Goal: Find specific page/section: Find specific page/section

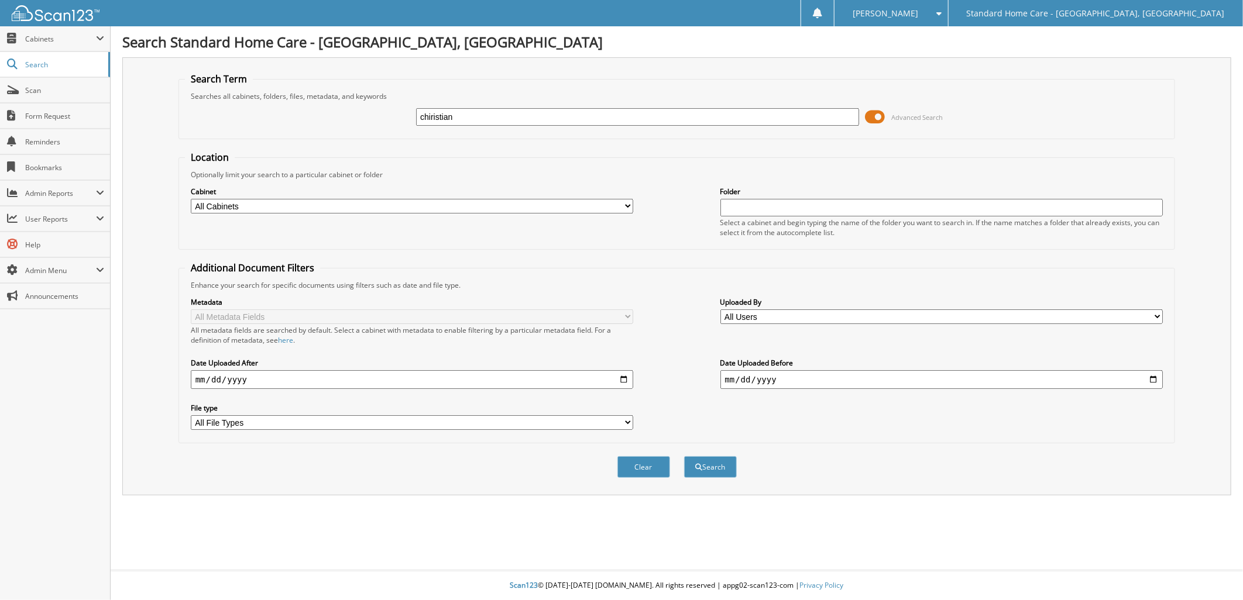
type input "chiristian"
click at [684, 457] on button "Search" at bounding box center [710, 468] width 53 height 22
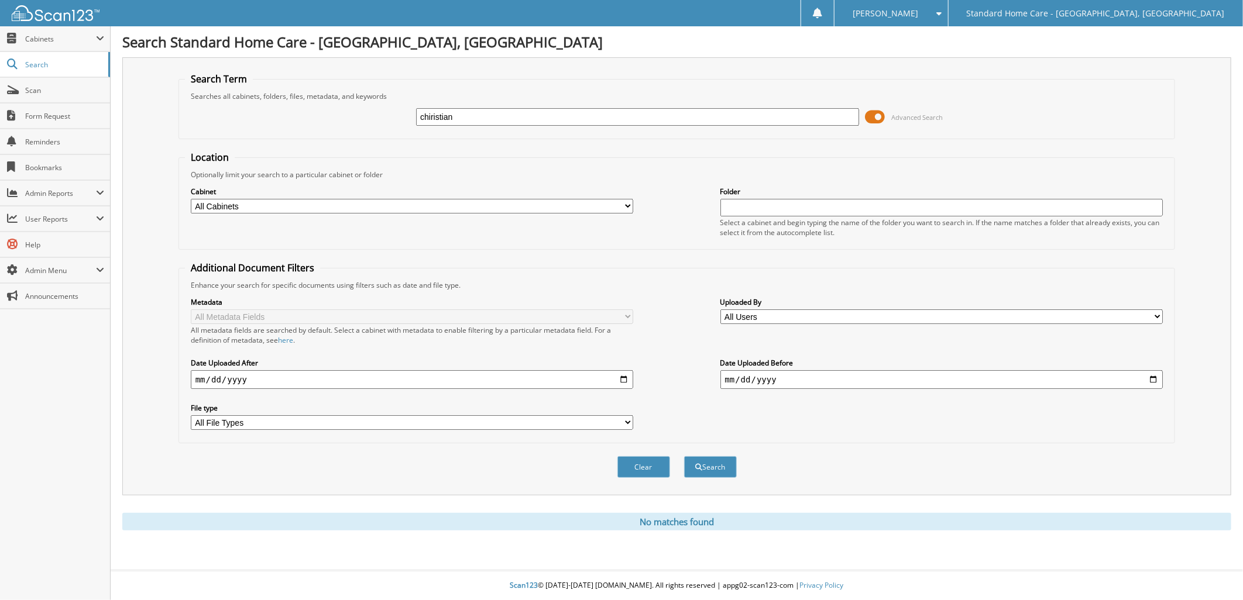
drag, startPoint x: 489, startPoint y: 107, endPoint x: 361, endPoint y: 114, distance: 128.4
click at [361, 114] on div "chiristian Advanced Search" at bounding box center [677, 117] width 984 height 32
type input "cont"
click at [684, 457] on button "Search" at bounding box center [710, 468] width 53 height 22
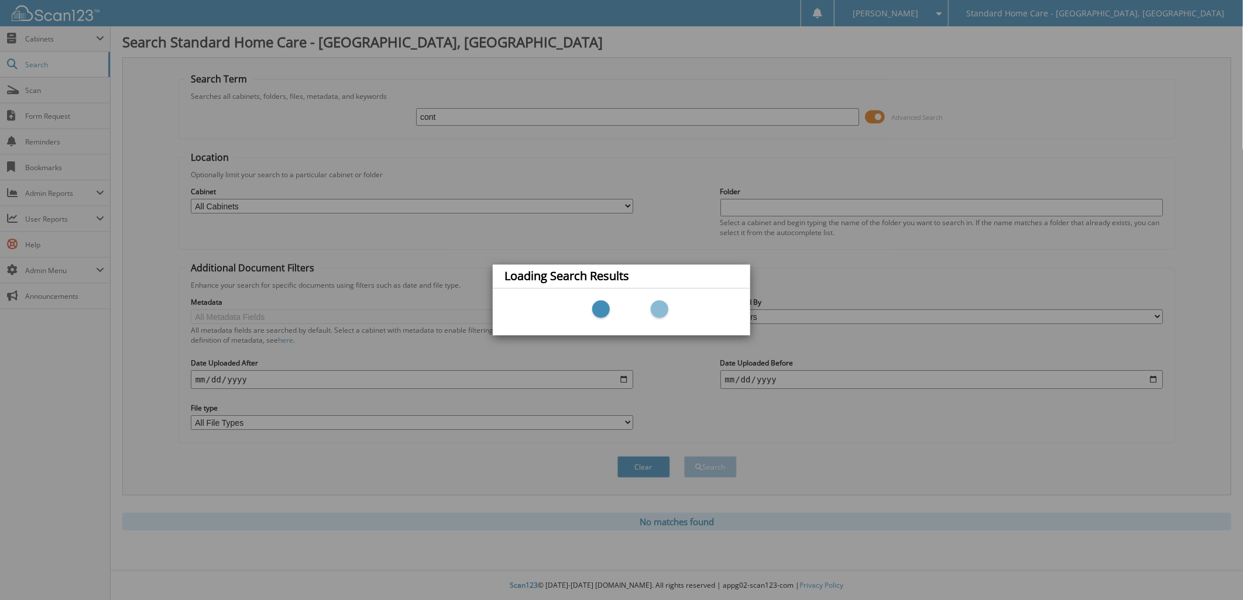
click at [483, 112] on div "Loading Search Results" at bounding box center [621, 300] width 1243 height 600
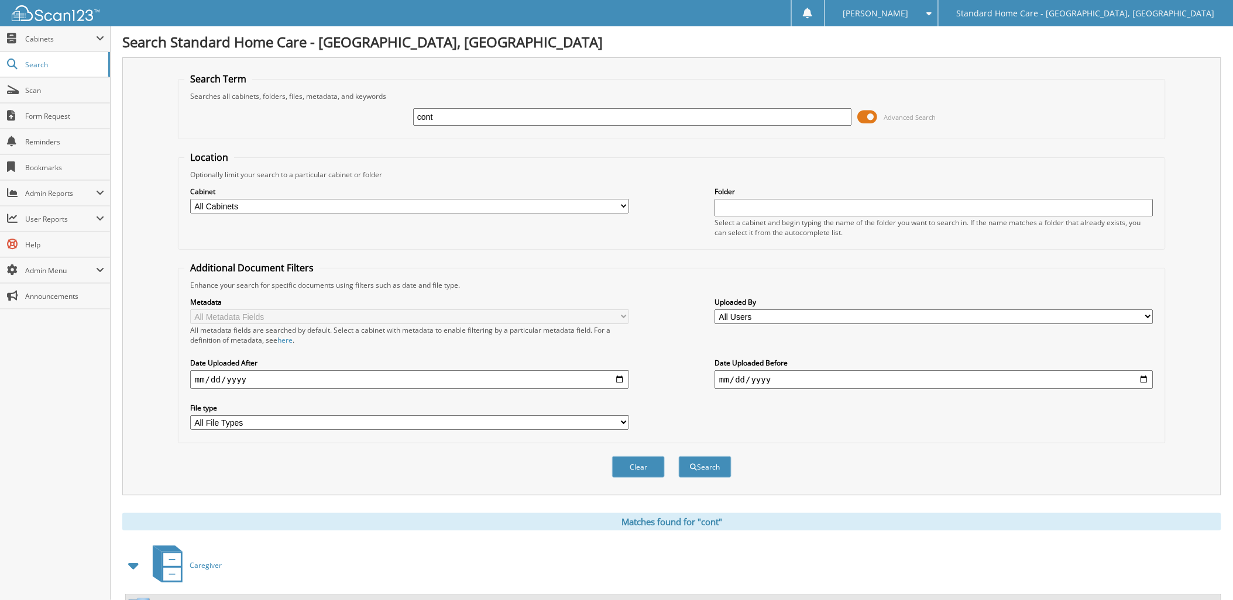
click at [502, 118] on input "cont" at bounding box center [632, 117] width 439 height 18
drag, startPoint x: 502, startPoint y: 118, endPoint x: 335, endPoint y: 118, distance: 167.4
click at [339, 118] on div "cont Advanced Search" at bounding box center [671, 117] width 975 height 32
type input "consentino"
click at [679, 457] on button "Search" at bounding box center [705, 468] width 53 height 22
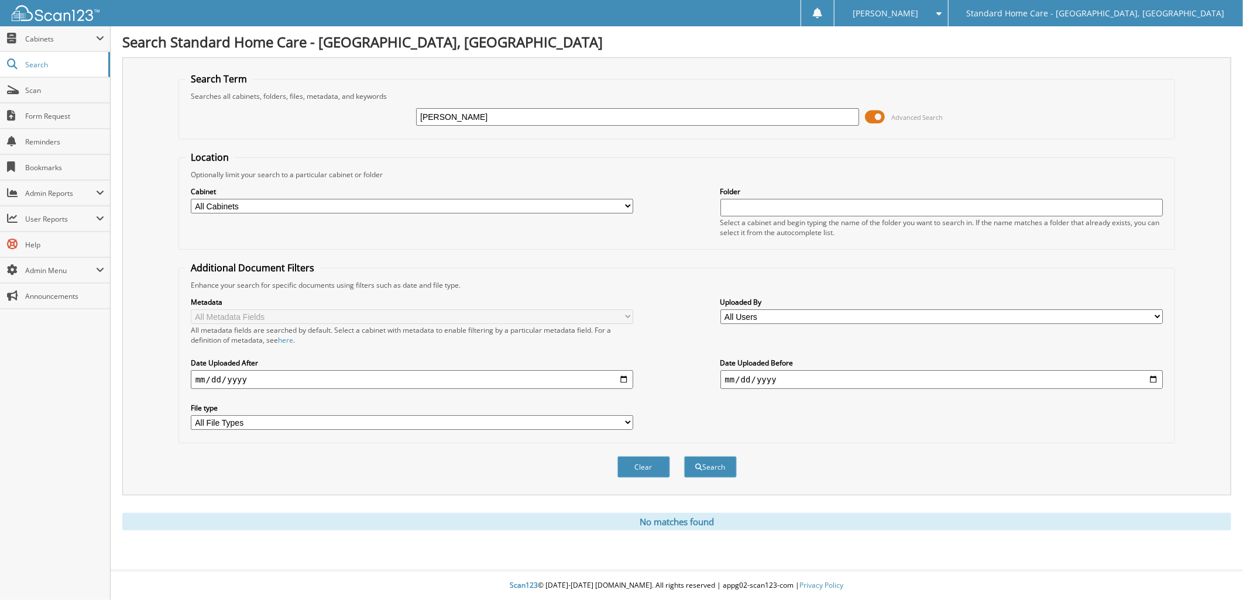
click at [499, 119] on input "[PERSON_NAME]" at bounding box center [637, 117] width 443 height 18
click at [684, 457] on button "Search" at bounding box center [710, 468] width 53 height 22
click at [504, 118] on input "[PERSON_NAME]" at bounding box center [637, 117] width 443 height 18
click at [492, 116] on input "[PERSON_NAME]" at bounding box center [637, 117] width 443 height 18
click at [488, 115] on input "[PERSON_NAME]" at bounding box center [637, 117] width 443 height 18
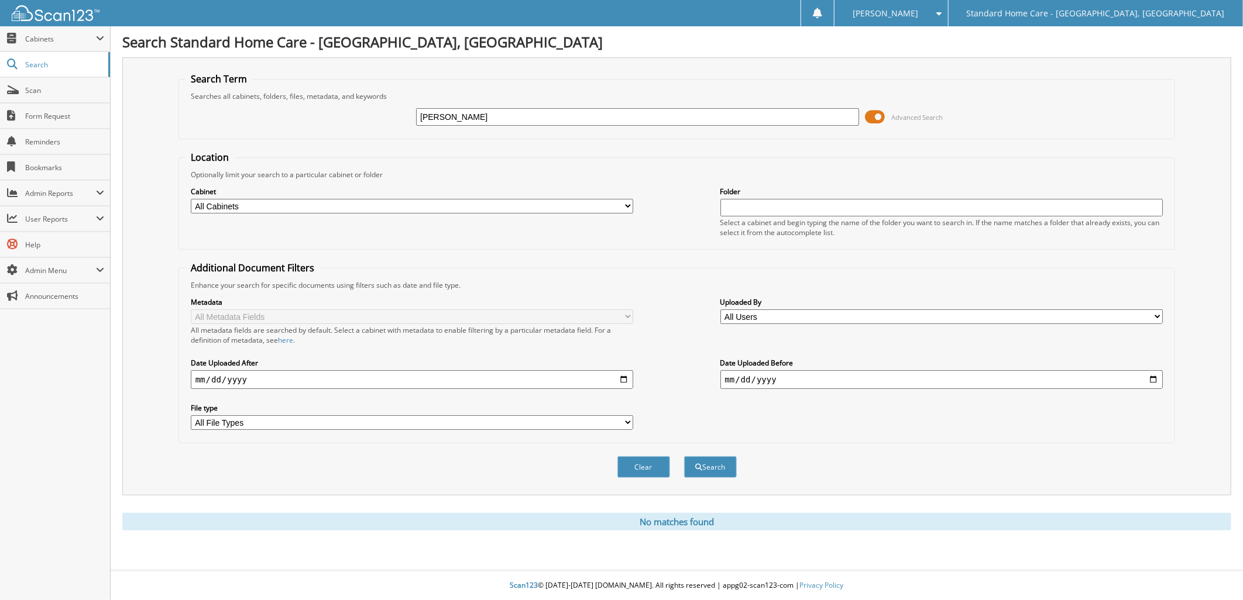
drag, startPoint x: 519, startPoint y: 114, endPoint x: 167, endPoint y: 141, distance: 352.8
click at [168, 141] on div "Search Term Searches all cabinets, folders, files, metadata, and keywords conse…" at bounding box center [676, 276] width 1109 height 438
type input "christian"
click at [684, 457] on button "Search" at bounding box center [710, 468] width 53 height 22
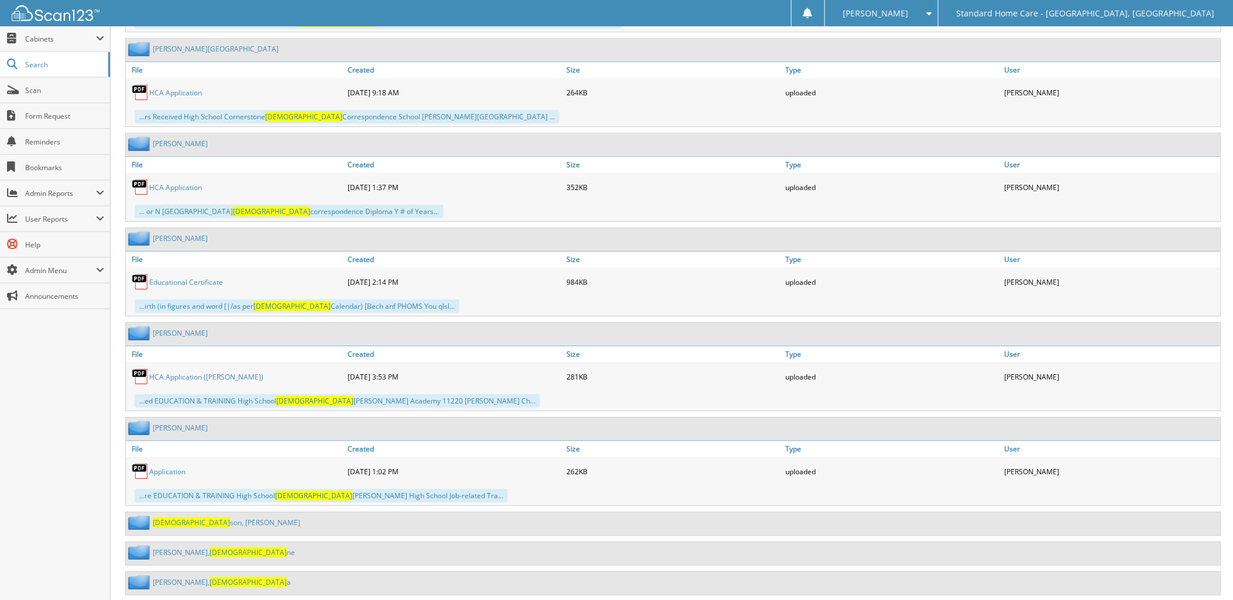
scroll to position [2336, 0]
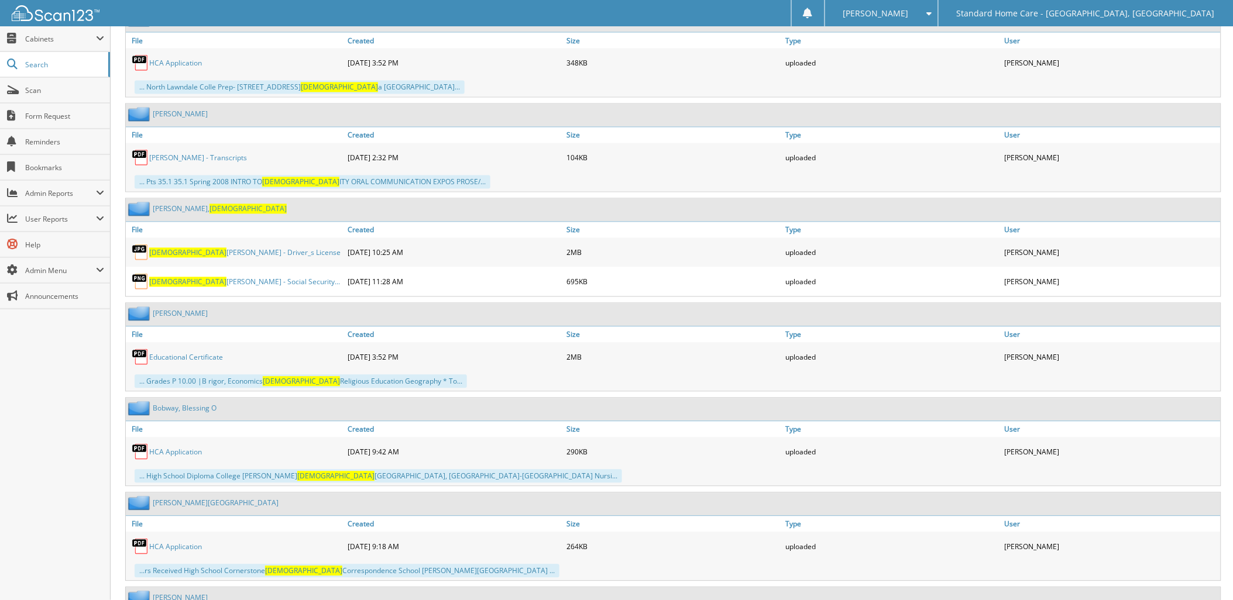
click at [173, 204] on link "Cosentino, Christian" at bounding box center [220, 209] width 134 height 10
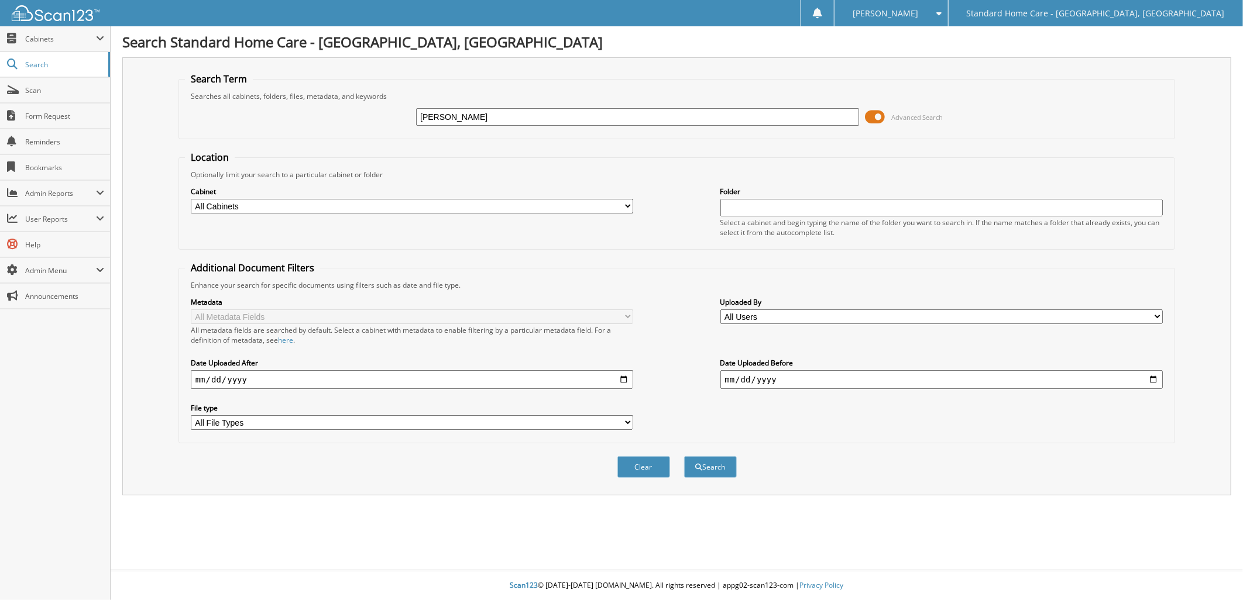
type input "[PERSON_NAME]"
click at [684, 457] on button "Search" at bounding box center [710, 468] width 53 height 22
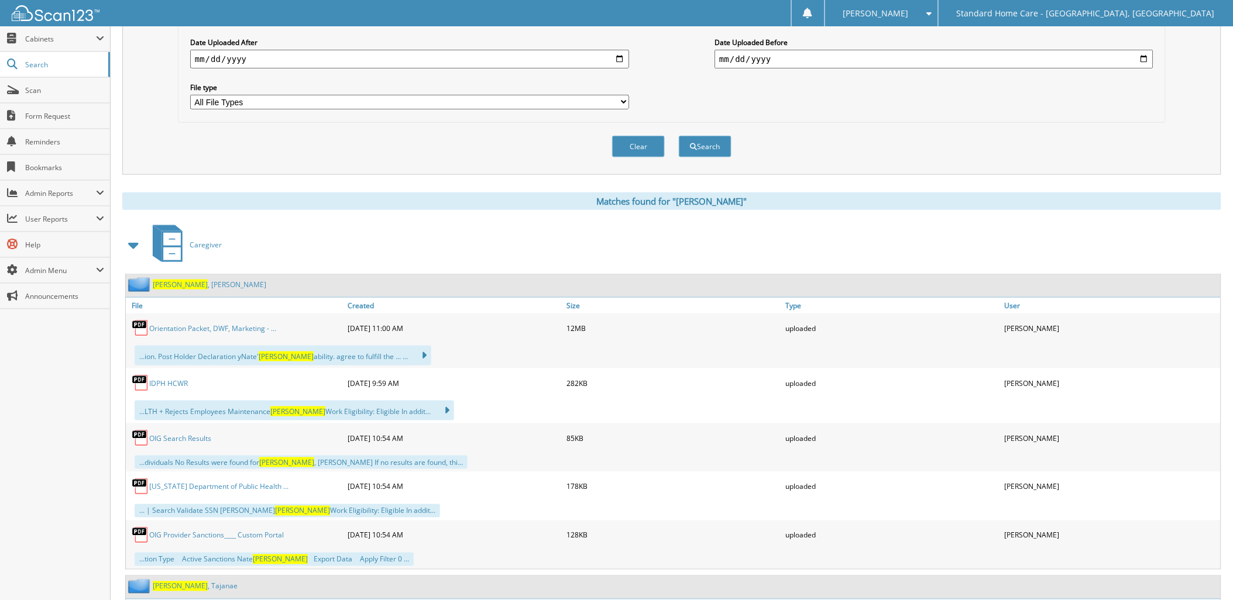
scroll to position [325, 0]
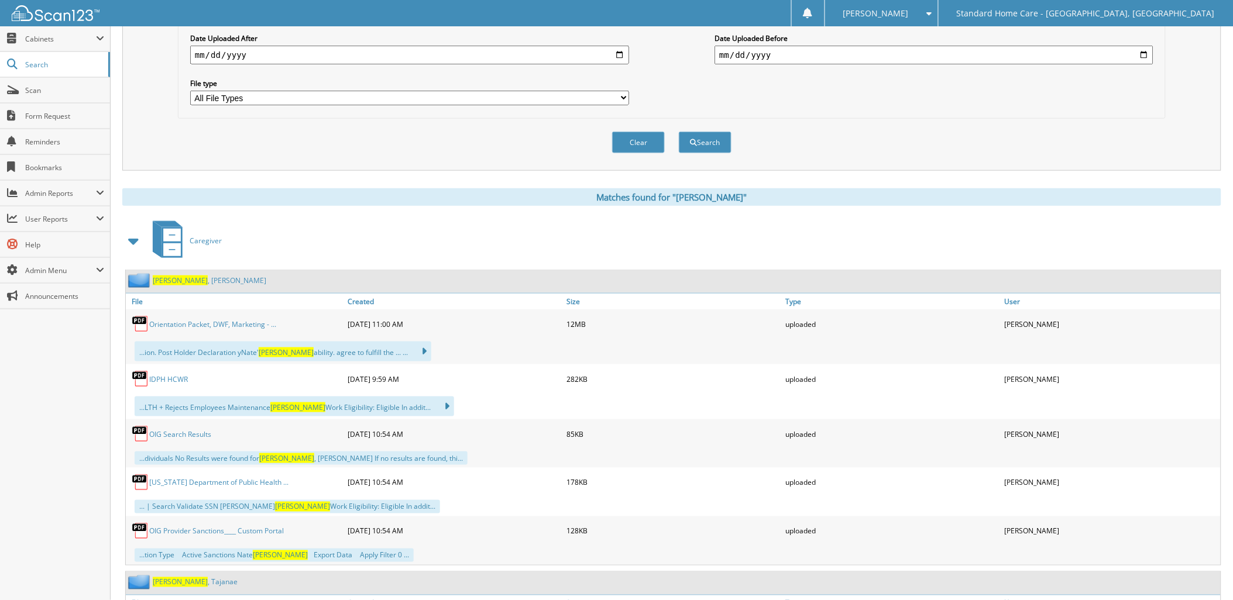
type input "[PERSON_NAME]"
click at [191, 276] on link "[PERSON_NAME]" at bounding box center [210, 281] width 114 height 10
